Goal: Task Accomplishment & Management: Use online tool/utility

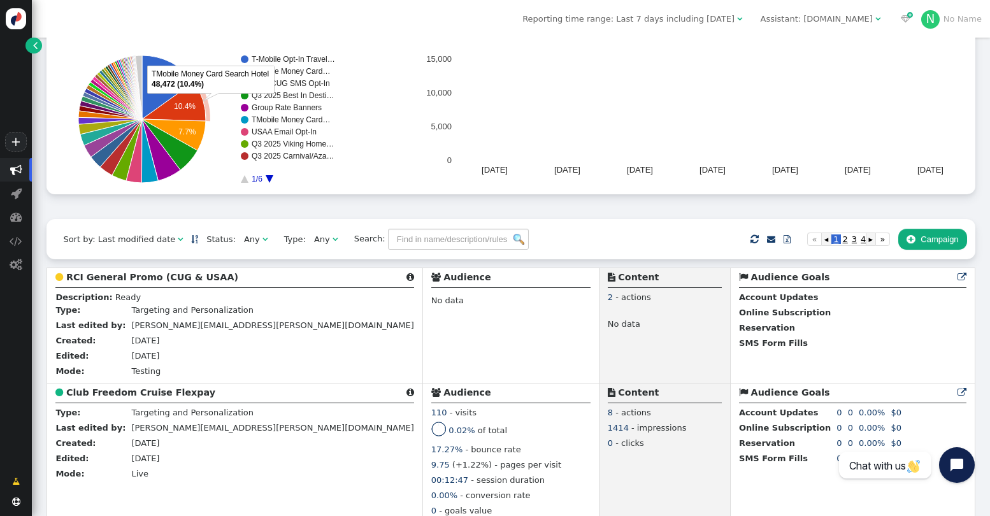
scroll to position [150, 0]
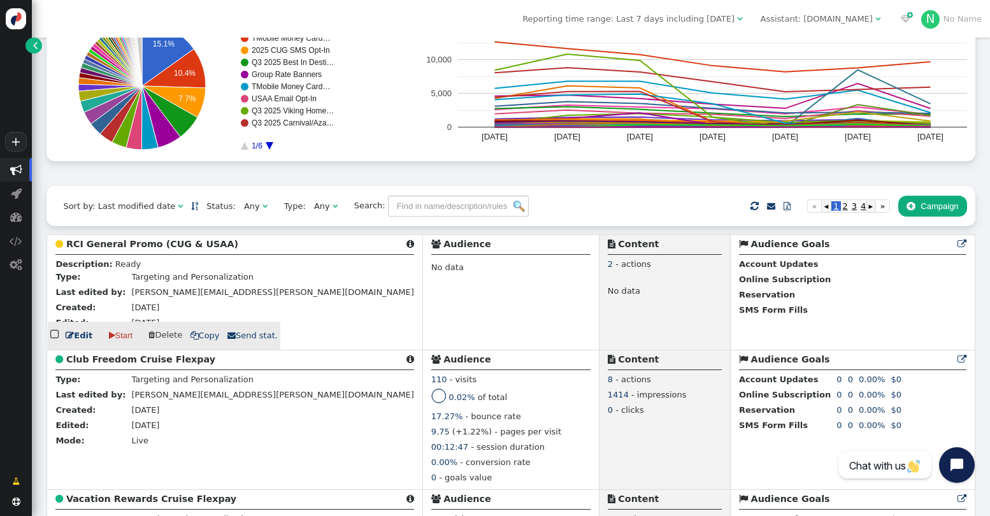
click at [162, 243] on b "RCI General Promo (CUG & USAA)" at bounding box center [152, 244] width 172 height 10
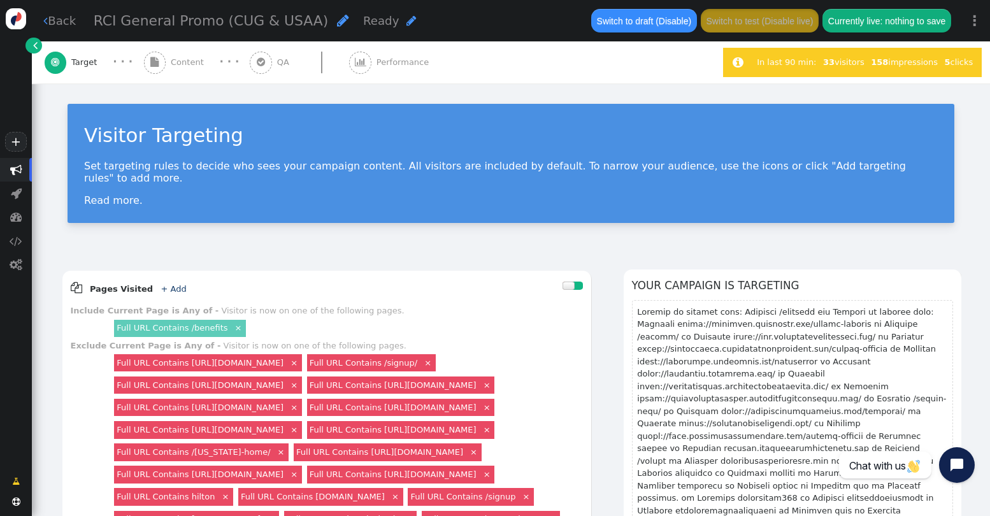
click at [178, 62] on span "Content" at bounding box center [190, 62] width 38 height 13
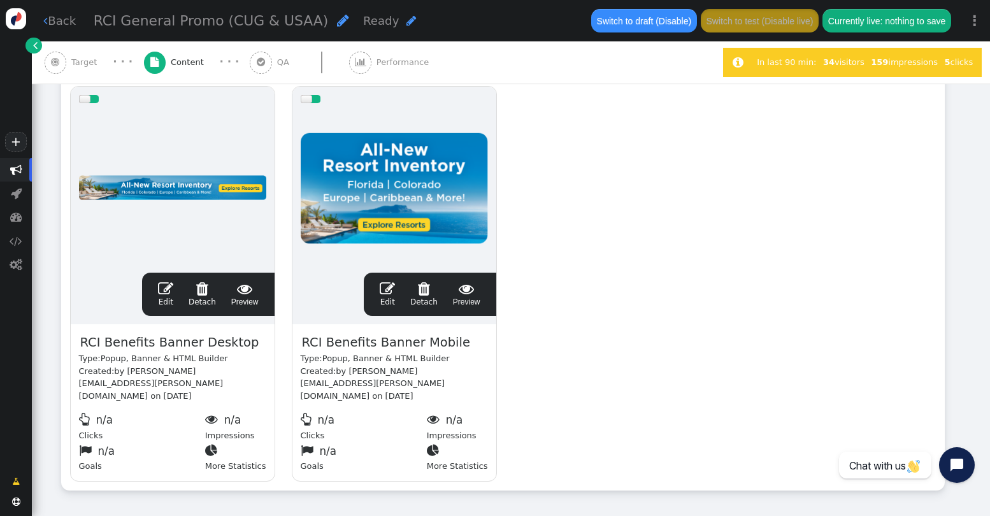
scroll to position [246, 0]
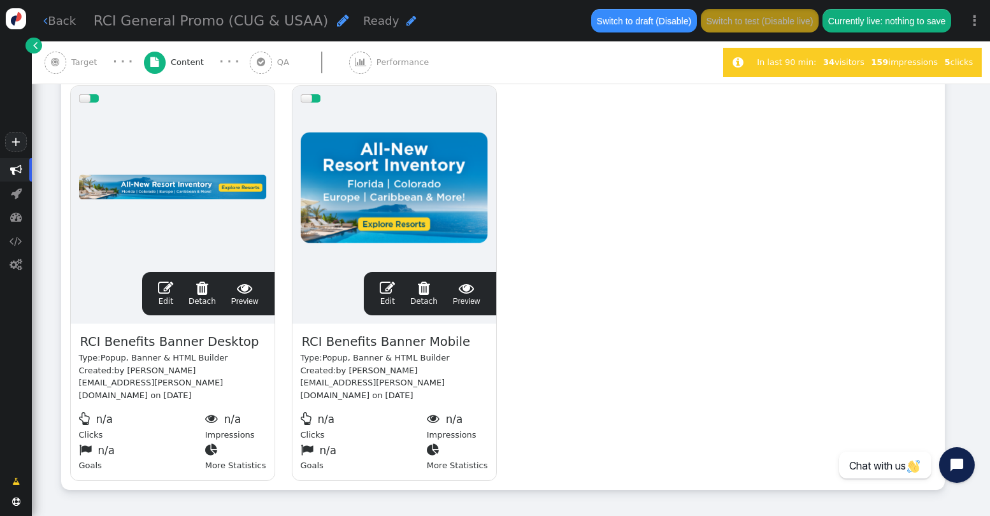
click at [164, 289] on span "" at bounding box center [165, 287] width 15 height 15
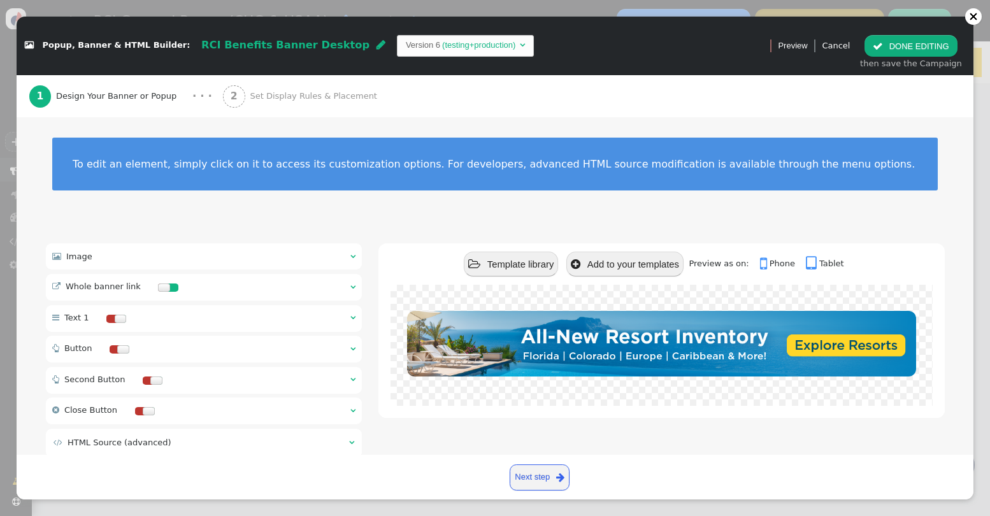
click at [350, 285] on span "" at bounding box center [352, 287] width 5 height 8
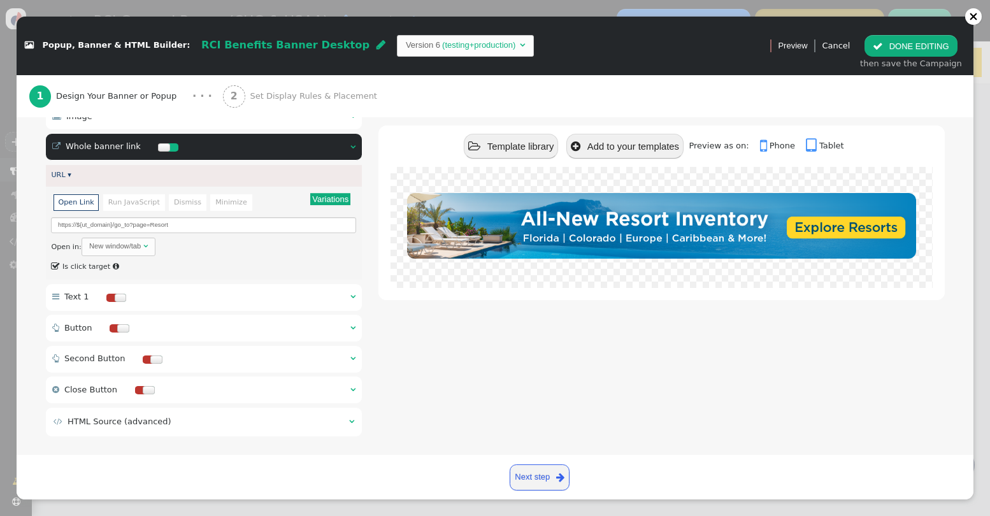
scroll to position [148, 0]
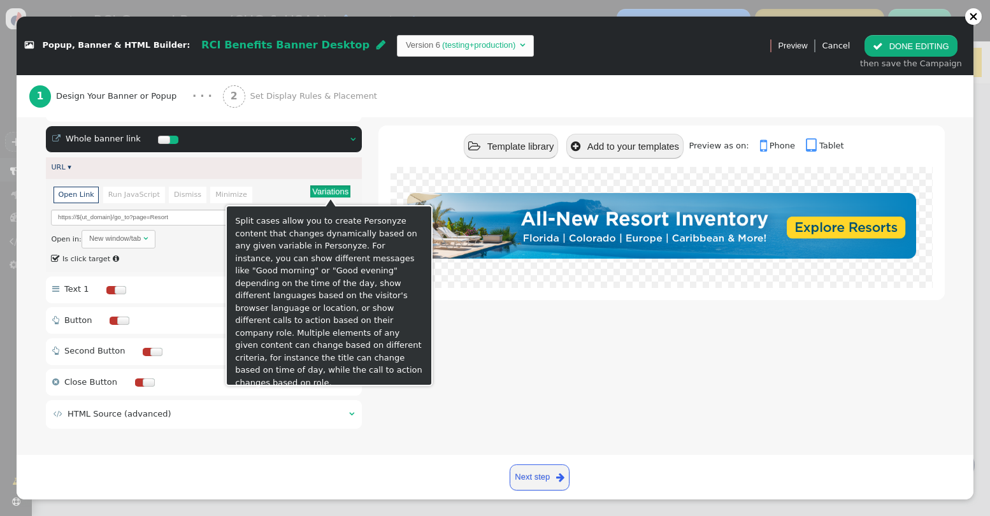
drag, startPoint x: 327, startPoint y: 190, endPoint x: 350, endPoint y: 192, distance: 23.0
click at [327, 190] on button "Variations" at bounding box center [330, 191] width 40 height 12
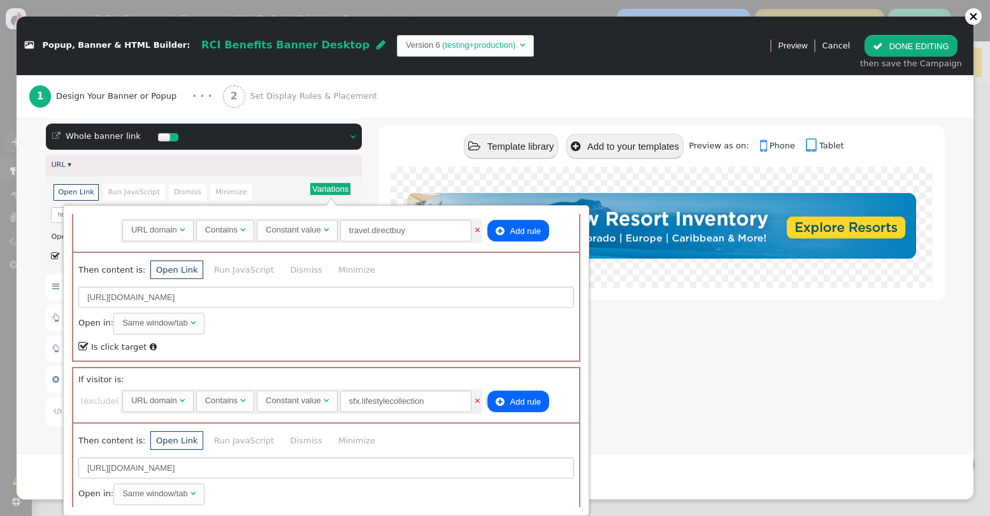
scroll to position [1172, 0]
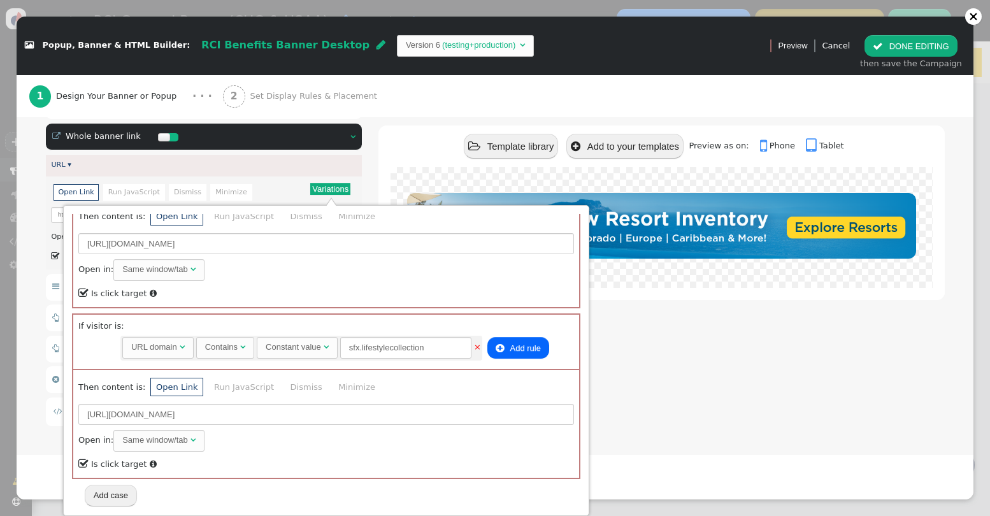
click at [115, 494] on button "Add case" at bounding box center [111, 496] width 52 height 22
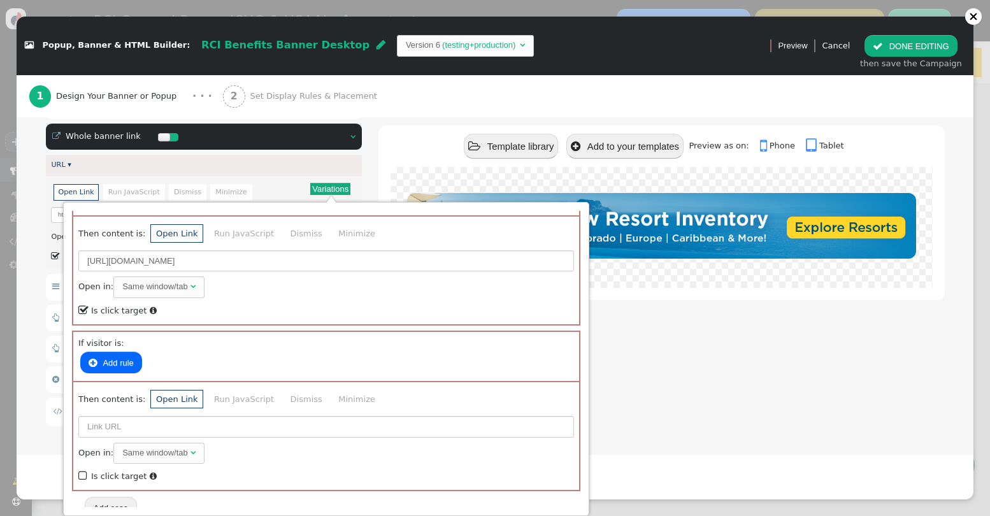
scroll to position [1334, 0]
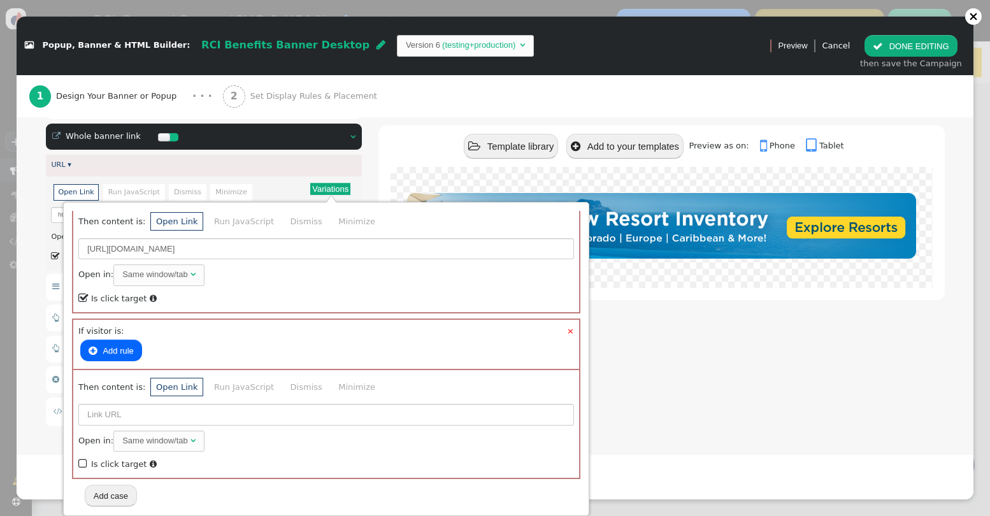
click at [113, 352] on button " Add rule" at bounding box center [111, 351] width 62 height 22
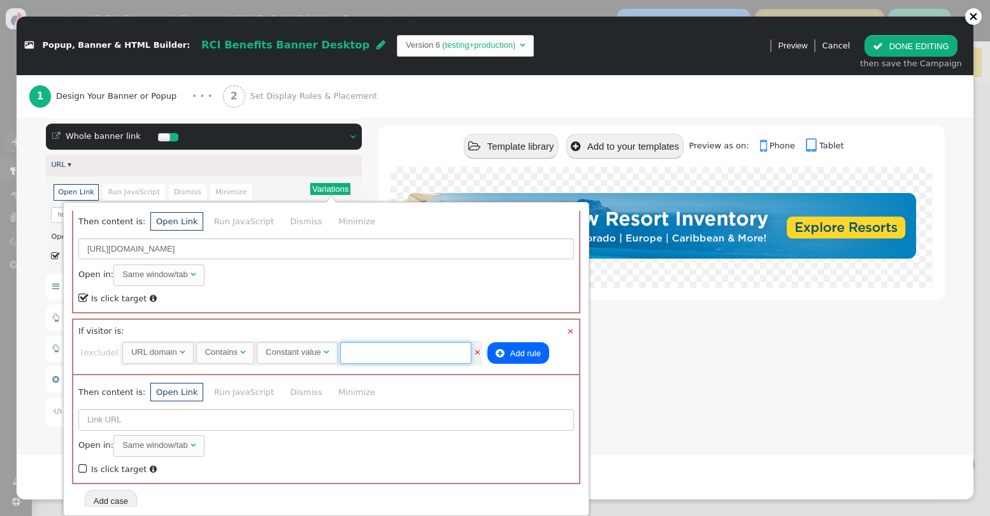
click at [403, 350] on input "text" at bounding box center [405, 353] width 131 height 22
type input "govvacationrewards"
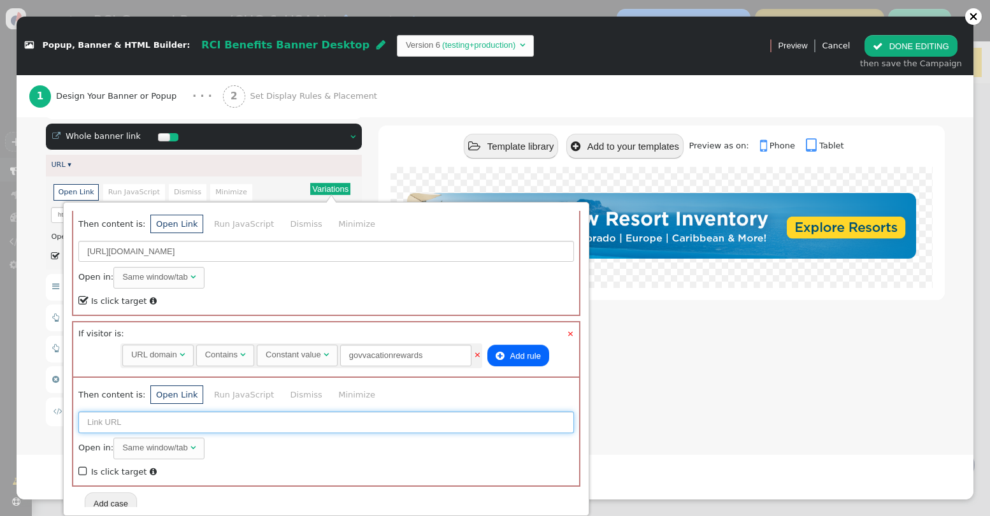
click at [101, 415] on input "text" at bounding box center [326, 423] width 496 height 22
drag, startPoint x: 110, startPoint y: 422, endPoint x: 131, endPoint y: 408, distance: 24.9
click at [110, 422] on input "/go_tp?page=Resort" at bounding box center [326, 423] width 496 height 22
type input "/go_to?page=Resort"
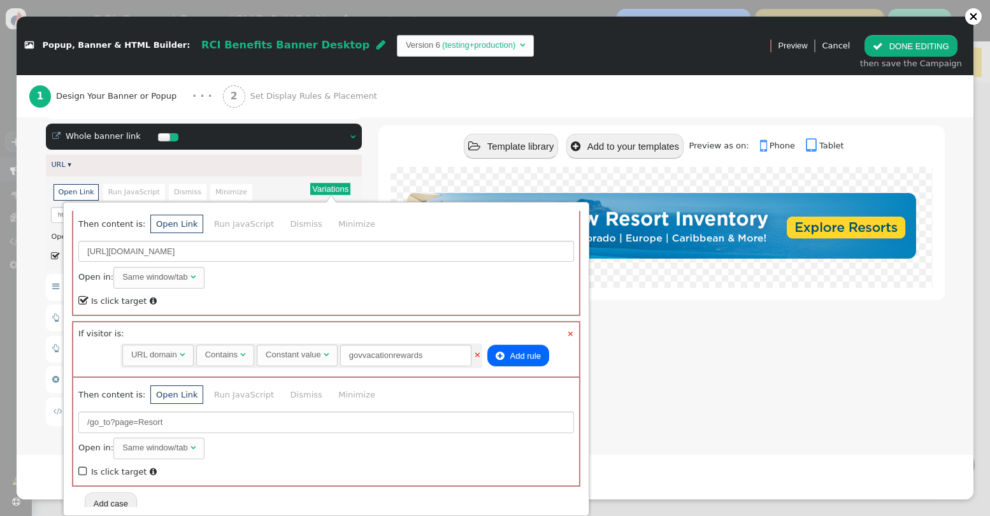
click at [86, 470] on span "" at bounding box center [83, 472] width 11 height 16
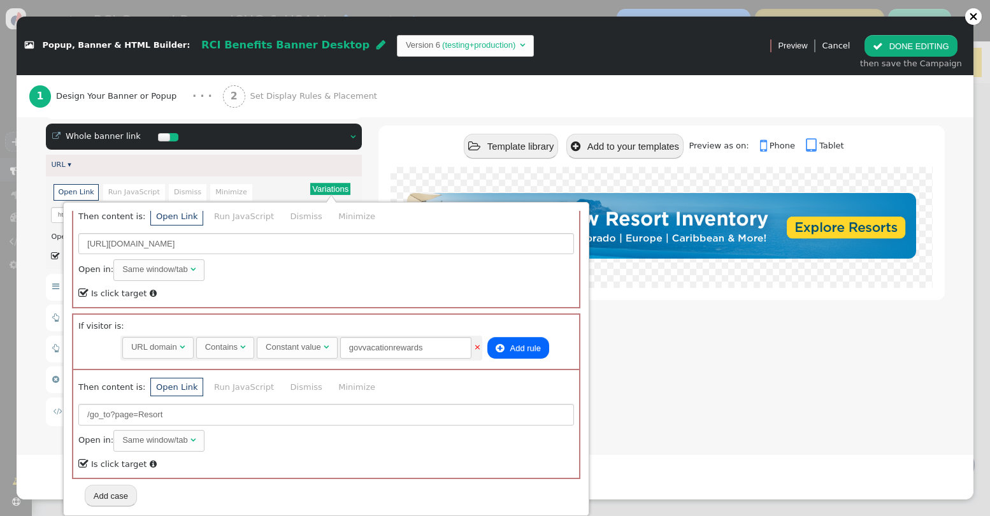
click at [748, 366] on div " Template library  Add to your templates Preview as on:  Phone  Tablet" at bounding box center [662, 261] width 566 height 337
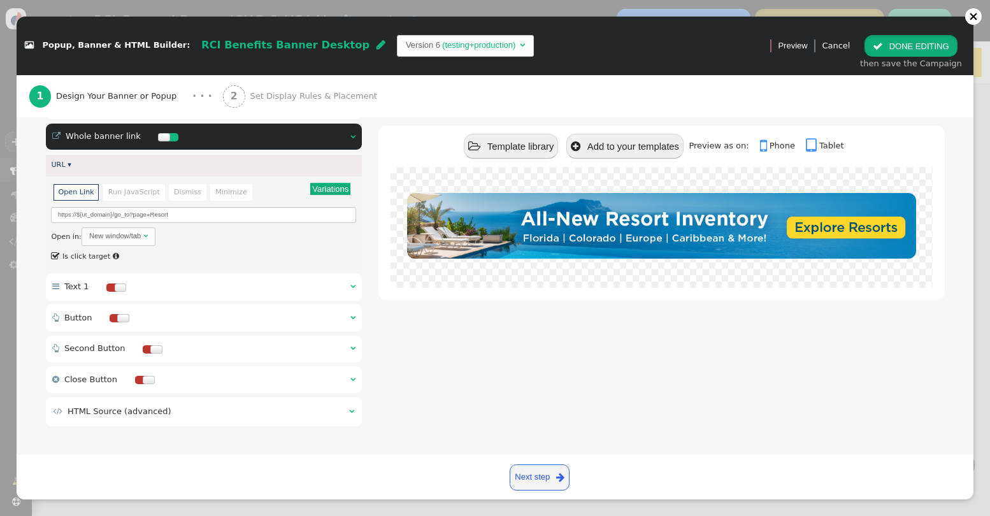
click at [895, 46] on button " DONE EDITING" at bounding box center [911, 46] width 92 height 22
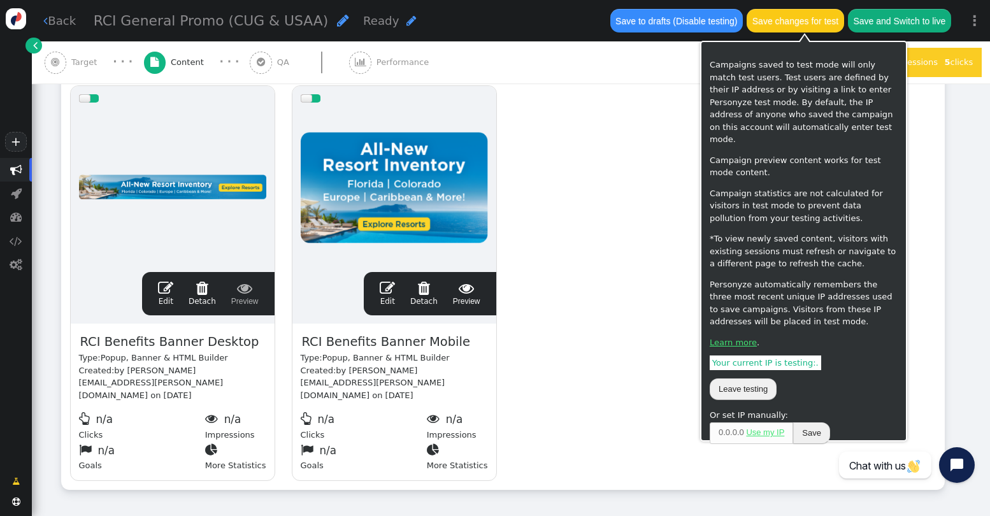
click at [809, 22] on button "Save changes for test" at bounding box center [795, 20] width 97 height 23
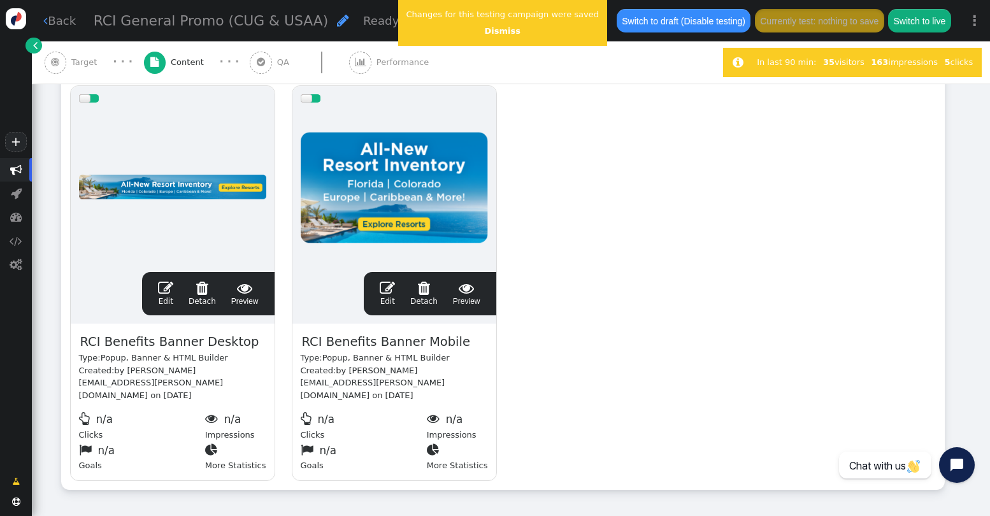
click at [712, 19] on button "Switch to draft (Disable testing)" at bounding box center [684, 20] width 134 height 23
